Goal: Check status

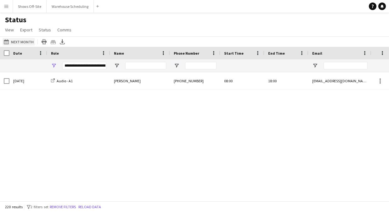
scroll to position [3744, 0]
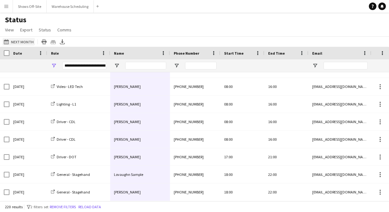
click at [19, 41] on button "[DATE] to [DATE] Next Month" at bounding box center [19, 42] width 32 height 8
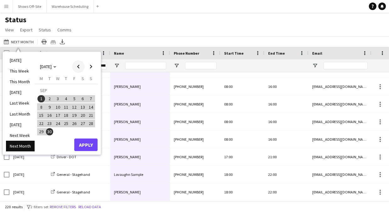
click at [74, 65] on span "Previous month" at bounding box center [78, 66] width 13 height 13
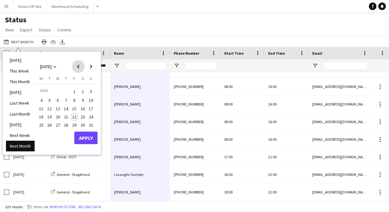
click at [75, 65] on span "Previous month" at bounding box center [78, 66] width 13 height 13
click at [75, 66] on span "Previous month" at bounding box center [78, 66] width 13 height 13
click at [75, 65] on span "Previous month" at bounding box center [78, 66] width 13 height 13
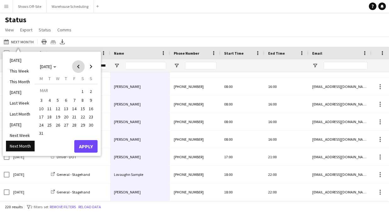
click at [75, 65] on span "Previous month" at bounding box center [78, 66] width 13 height 13
click at [55, 97] on span "1" at bounding box center [58, 99] width 8 height 8
click at [76, 130] on span "31" at bounding box center [74, 132] width 8 height 8
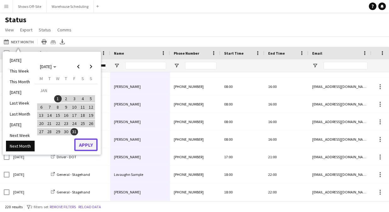
click at [91, 148] on button "Apply" at bounding box center [85, 145] width 23 height 13
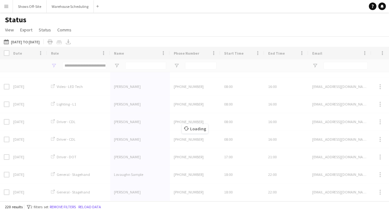
click at [87, 66] on div "Loading" at bounding box center [194, 124] width 389 height 154
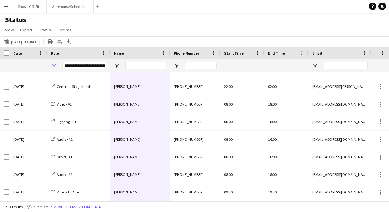
click at [95, 65] on div "**********" at bounding box center [84, 66] width 44 height 8
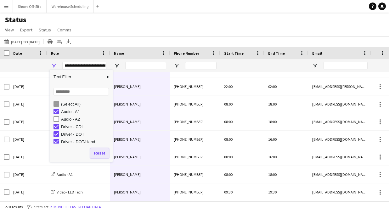
click at [98, 154] on button "Reset" at bounding box center [99, 153] width 19 height 10
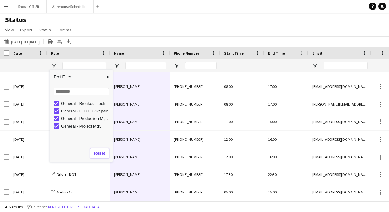
scroll to position [0, 0]
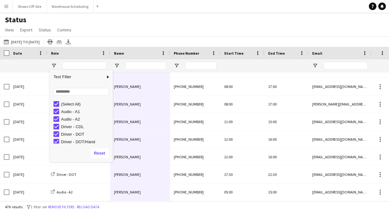
click at [66, 102] on div "(Select All)" at bounding box center [86, 104] width 50 height 5
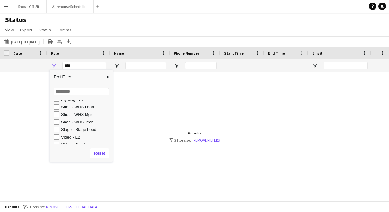
scroll to position [111, 0]
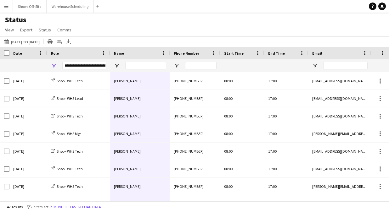
click at [132, 31] on div "Status View Views Default view New view Update view Delete view Edit name Custo…" at bounding box center [194, 25] width 389 height 21
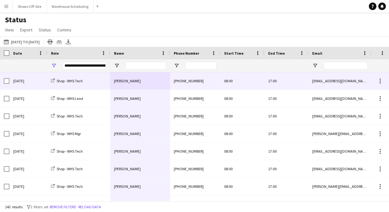
click at [126, 81] on span "[PERSON_NAME]" at bounding box center [127, 81] width 27 height 5
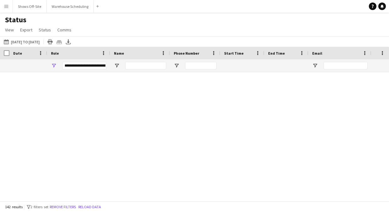
scroll to position [2371, 0]
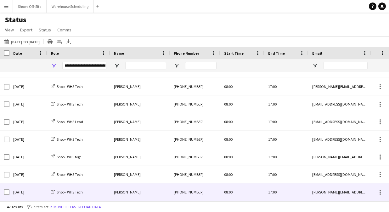
click at [136, 191] on div "[PERSON_NAME]" at bounding box center [140, 192] width 60 height 17
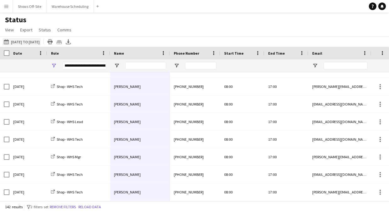
click at [27, 43] on button "[DATE] to [DATE] [DATE] to [DATE]" at bounding box center [22, 42] width 38 height 8
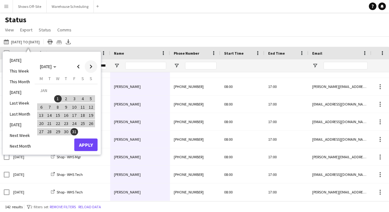
click at [93, 67] on span "Next month" at bounding box center [91, 66] width 13 height 13
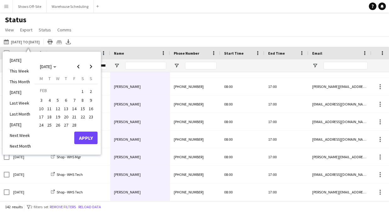
click at [84, 93] on span "1" at bounding box center [83, 91] width 8 height 9
click at [72, 125] on span "28" at bounding box center [74, 125] width 8 height 8
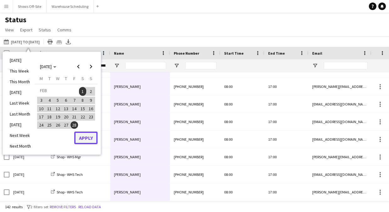
click at [86, 141] on button "Apply" at bounding box center [85, 138] width 23 height 13
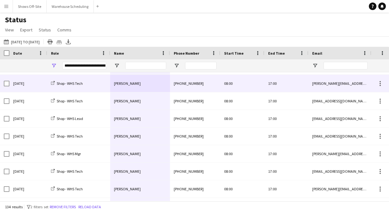
scroll to position [0, 0]
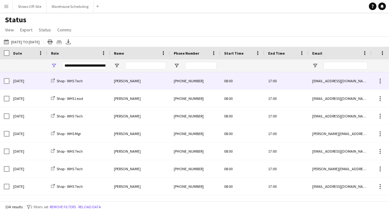
click at [137, 80] on div "[PERSON_NAME]" at bounding box center [140, 80] width 60 height 17
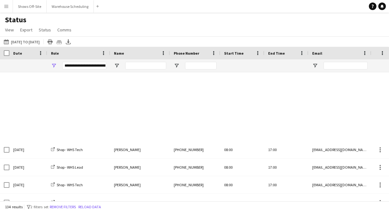
scroll to position [551, 0]
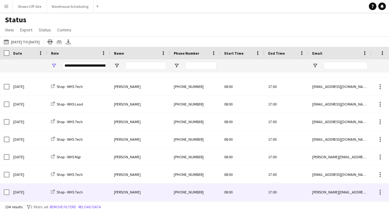
click at [131, 195] on div "[PERSON_NAME]" at bounding box center [140, 192] width 60 height 17
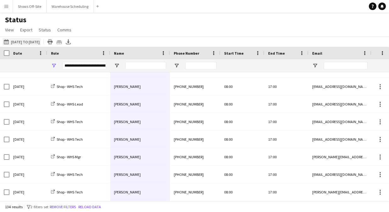
click at [39, 41] on button "[DATE] to [DATE] [DATE] to [DATE]" at bounding box center [22, 42] width 38 height 8
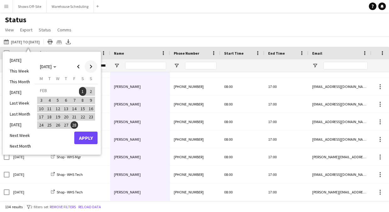
click at [90, 67] on span "Next month" at bounding box center [91, 66] width 13 height 13
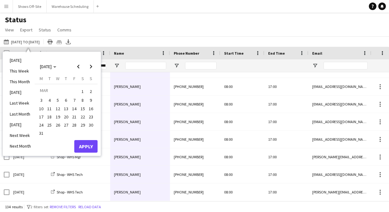
click at [82, 95] on span "1" at bounding box center [83, 91] width 8 height 9
click at [40, 135] on span "31" at bounding box center [41, 134] width 8 height 8
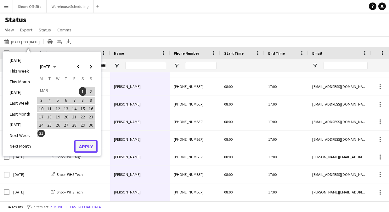
click at [86, 145] on button "Apply" at bounding box center [85, 146] width 23 height 13
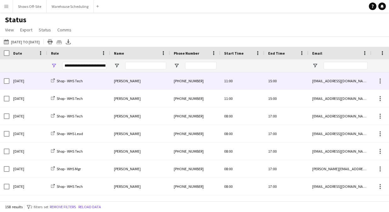
click at [139, 82] on div "[PERSON_NAME]" at bounding box center [140, 80] width 60 height 17
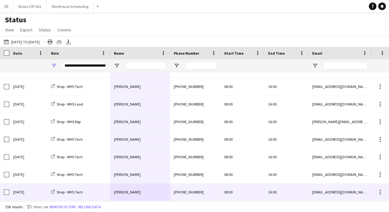
click at [131, 192] on span "[PERSON_NAME]" at bounding box center [127, 192] width 27 height 5
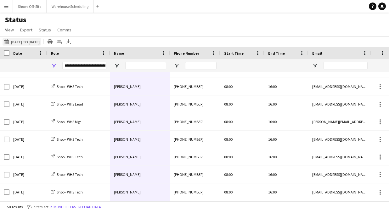
click at [38, 43] on button "[DATE] to [DATE] [DATE] to [DATE]" at bounding box center [22, 42] width 38 height 8
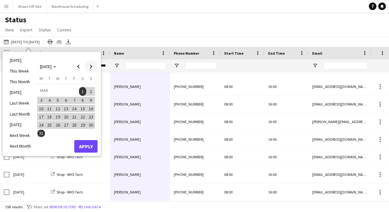
click at [90, 68] on span "Next month" at bounding box center [91, 66] width 13 height 13
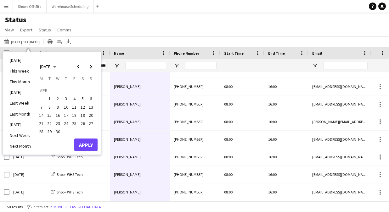
click at [50, 97] on span "1" at bounding box center [50, 99] width 8 height 8
click at [59, 131] on span "30" at bounding box center [58, 132] width 8 height 8
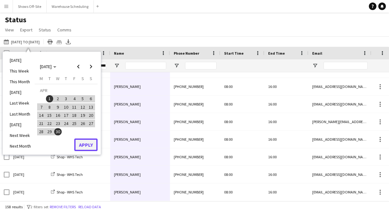
click at [84, 143] on button "Apply" at bounding box center [85, 145] width 23 height 13
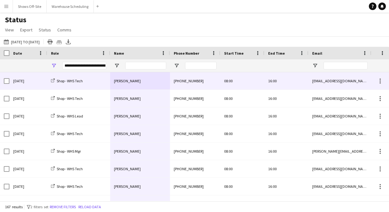
click at [135, 81] on div "[PERSON_NAME]" at bounding box center [140, 80] width 60 height 17
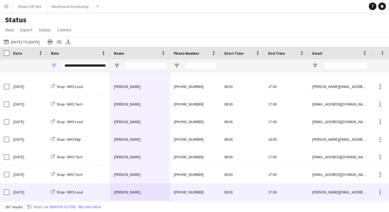
click at [133, 199] on div "[PERSON_NAME]" at bounding box center [140, 192] width 60 height 17
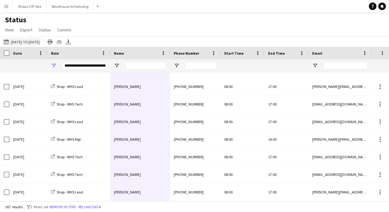
click at [41, 44] on button "[DATE] to [DATE] [DATE] to [DATE]" at bounding box center [22, 42] width 38 height 8
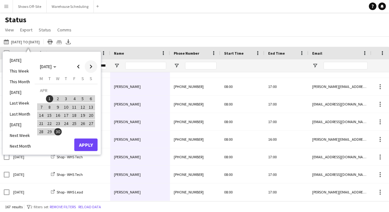
click at [89, 65] on span "Next month" at bounding box center [91, 66] width 13 height 13
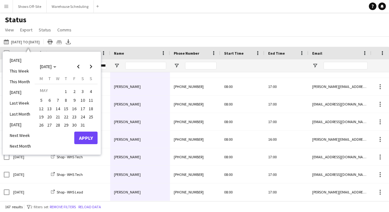
click at [65, 91] on span "1" at bounding box center [66, 91] width 8 height 9
click at [84, 126] on span "31" at bounding box center [83, 125] width 8 height 8
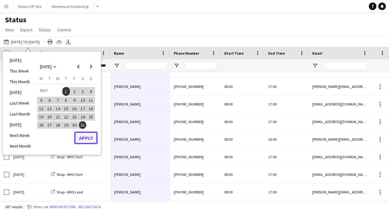
click at [86, 138] on button "Apply" at bounding box center [85, 138] width 23 height 13
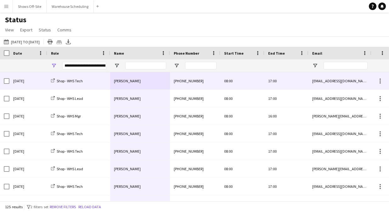
click at [135, 78] on div "[PERSON_NAME]" at bounding box center [140, 80] width 60 height 17
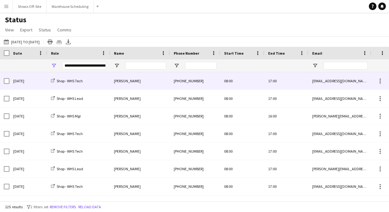
click at [139, 82] on div "[PERSON_NAME]" at bounding box center [140, 80] width 60 height 17
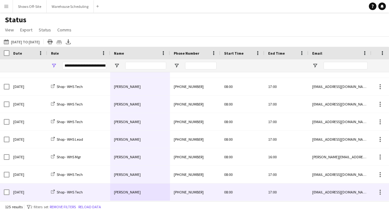
click at [124, 192] on span "[PERSON_NAME]" at bounding box center [127, 192] width 27 height 5
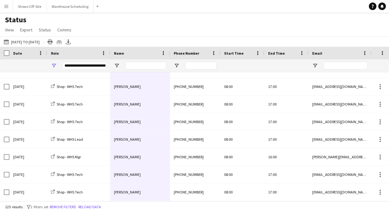
click at [39, 48] on div "Date" at bounding box center [28, 53] width 30 height 13
click at [38, 39] on button "[DATE] to [DATE] [DATE] to [DATE]" at bounding box center [22, 42] width 38 height 8
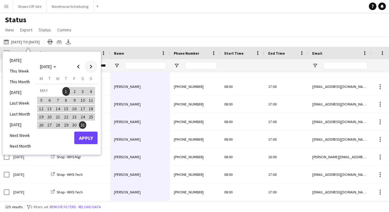
click at [86, 66] on span "Next month" at bounding box center [91, 66] width 13 height 13
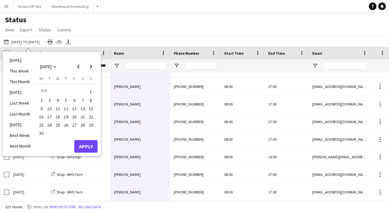
click at [89, 91] on span "1" at bounding box center [91, 91] width 8 height 9
click at [42, 130] on span "30" at bounding box center [41, 134] width 8 height 8
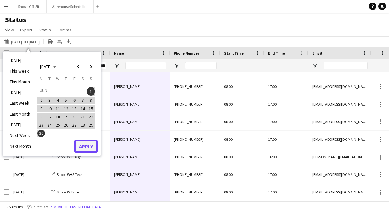
click at [86, 145] on button "Apply" at bounding box center [85, 146] width 23 height 13
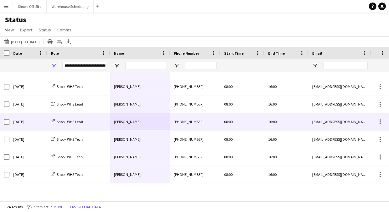
scroll to position [2054, 0]
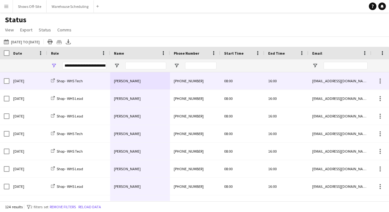
click at [131, 82] on span "[PERSON_NAME]" at bounding box center [127, 81] width 27 height 5
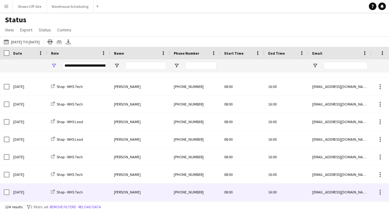
click at [143, 187] on div "[PERSON_NAME]" at bounding box center [140, 192] width 60 height 17
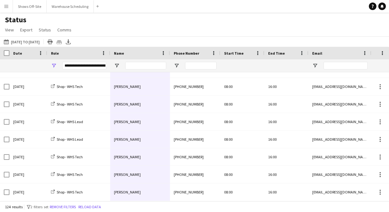
click at [44, 47] on div "[DATE] to [DATE] [DATE] to [DATE] [DATE] This Week This Month [DATE] Last Week …" at bounding box center [194, 41] width 389 height 10
click at [41, 41] on button "[DATE] to [DATE] [DATE] to [DATE]" at bounding box center [22, 42] width 38 height 8
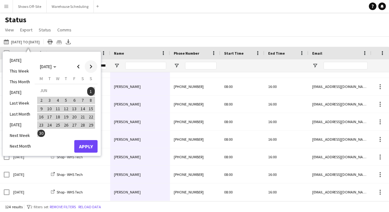
click at [92, 66] on span "Next month" at bounding box center [91, 66] width 13 height 13
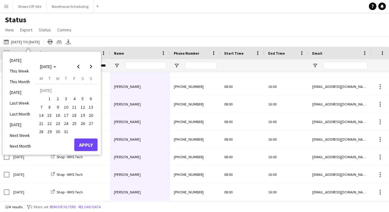
click at [49, 99] on span "1" at bounding box center [50, 99] width 8 height 8
click at [64, 132] on span "31" at bounding box center [66, 132] width 8 height 8
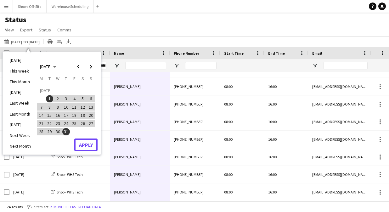
click at [86, 143] on button "Apply" at bounding box center [85, 145] width 23 height 13
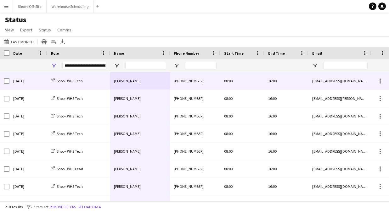
click at [133, 83] on span "[PERSON_NAME]" at bounding box center [127, 81] width 27 height 5
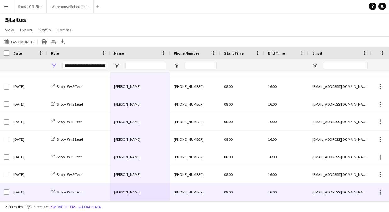
click at [140, 190] on div "[PERSON_NAME]" at bounding box center [140, 192] width 60 height 17
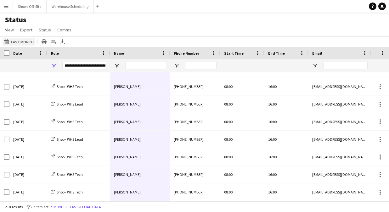
click at [25, 40] on button "[DATE] to [DATE] Last Month" at bounding box center [19, 42] width 32 height 8
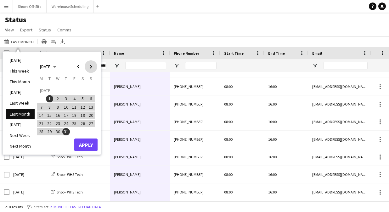
click at [89, 66] on span "Next month" at bounding box center [91, 66] width 13 height 13
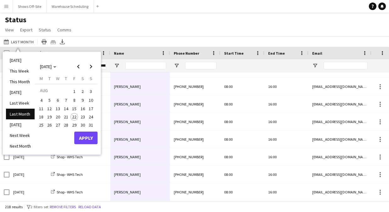
click at [75, 91] on span "1" at bounding box center [74, 91] width 8 height 9
click at [91, 126] on span "31" at bounding box center [91, 125] width 8 height 8
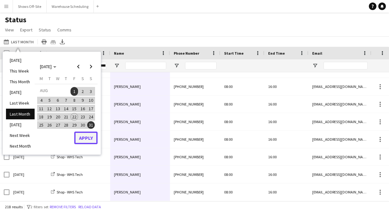
click at [91, 141] on button "Apply" at bounding box center [85, 138] width 23 height 13
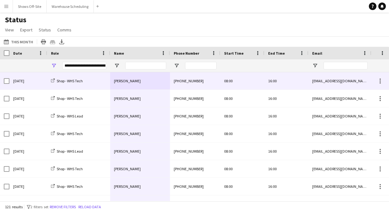
click at [139, 80] on span "[PERSON_NAME]" at bounding box center [127, 81] width 27 height 5
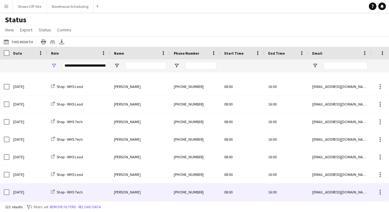
click at [131, 192] on span "[PERSON_NAME]" at bounding box center [127, 192] width 27 height 5
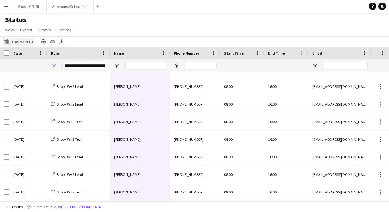
click at [24, 41] on button "[DATE] to [DATE] This Month" at bounding box center [19, 42] width 32 height 8
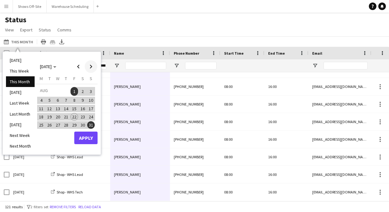
click at [95, 71] on span "Next month" at bounding box center [91, 66] width 13 height 13
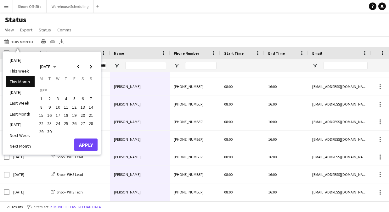
click at [41, 98] on span "1" at bounding box center [41, 99] width 8 height 8
click at [51, 132] on span "30" at bounding box center [50, 132] width 8 height 8
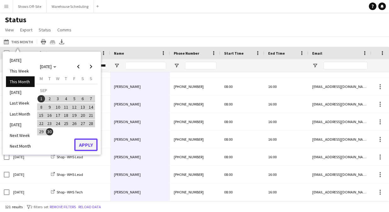
click at [84, 145] on button "Apply" at bounding box center [85, 145] width 23 height 13
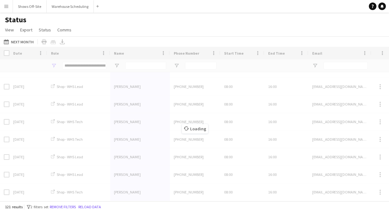
type input "***"
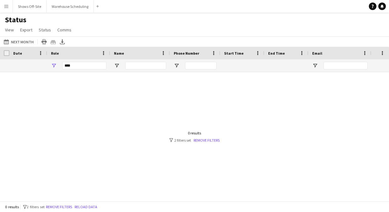
scroll to position [0, 0]
